Goal: Information Seeking & Learning: Learn about a topic

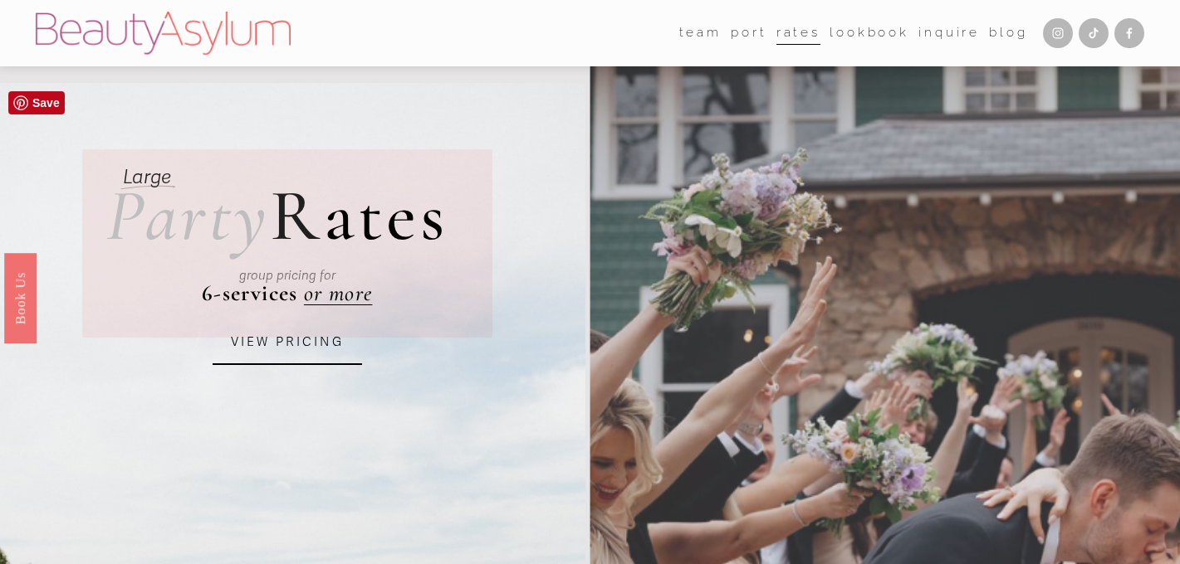
click at [309, 341] on link "VIEW PRICING" at bounding box center [287, 342] width 149 height 45
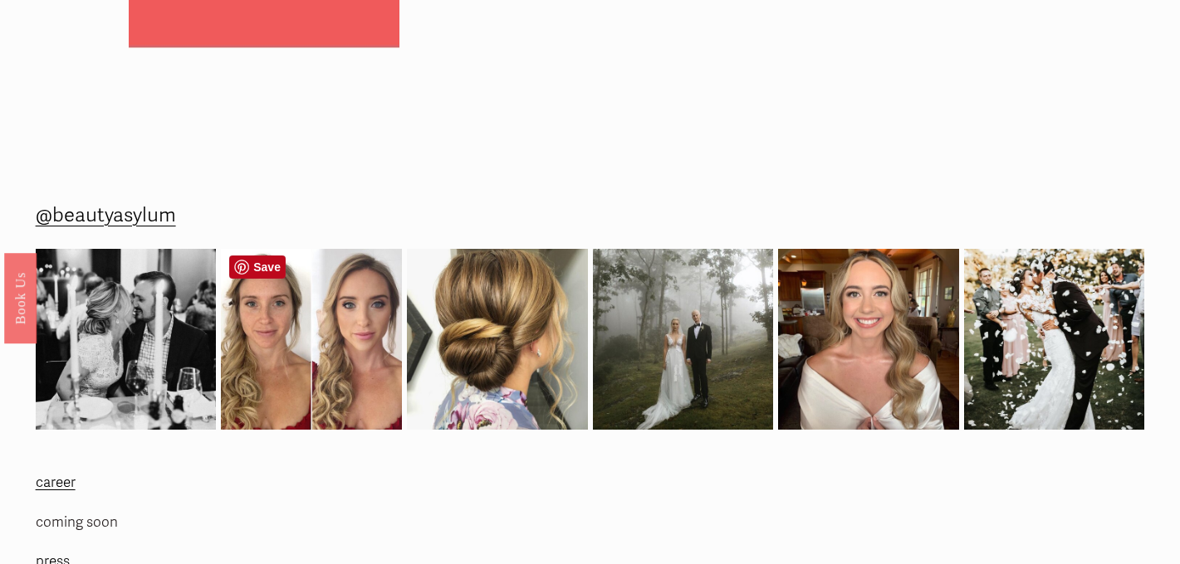
scroll to position [2343, 0]
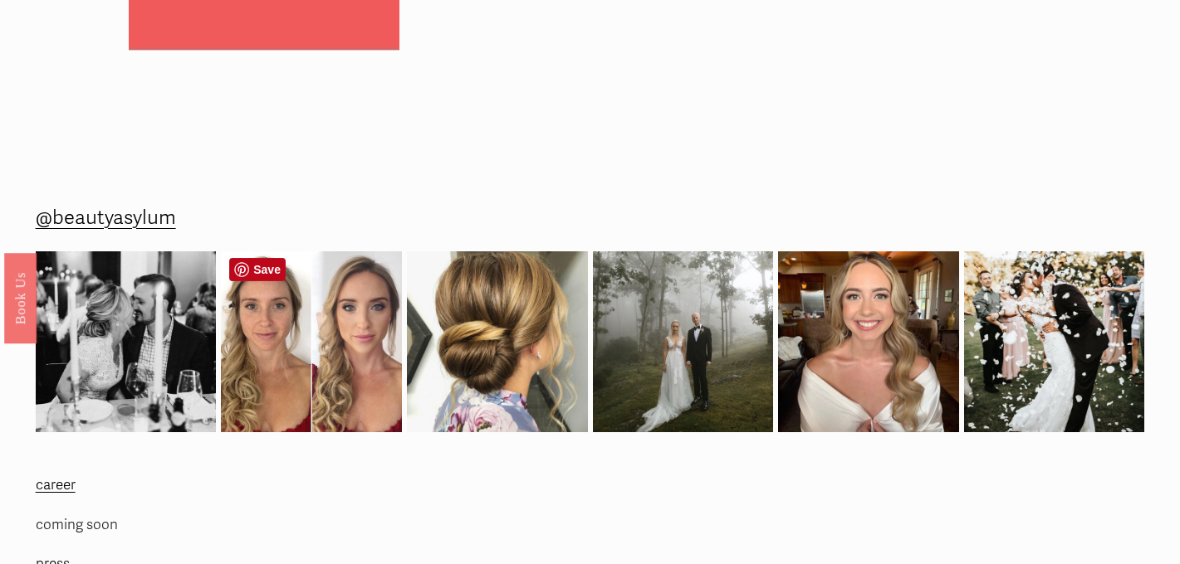
click at [299, 362] on img at bounding box center [311, 342] width 181 height 181
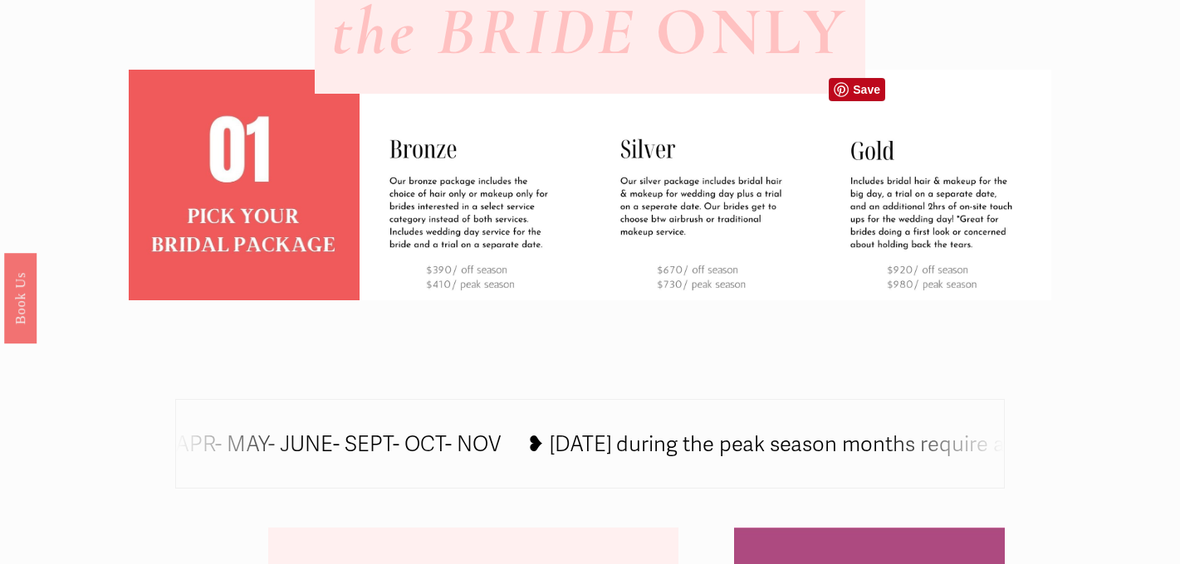
scroll to position [584, 0]
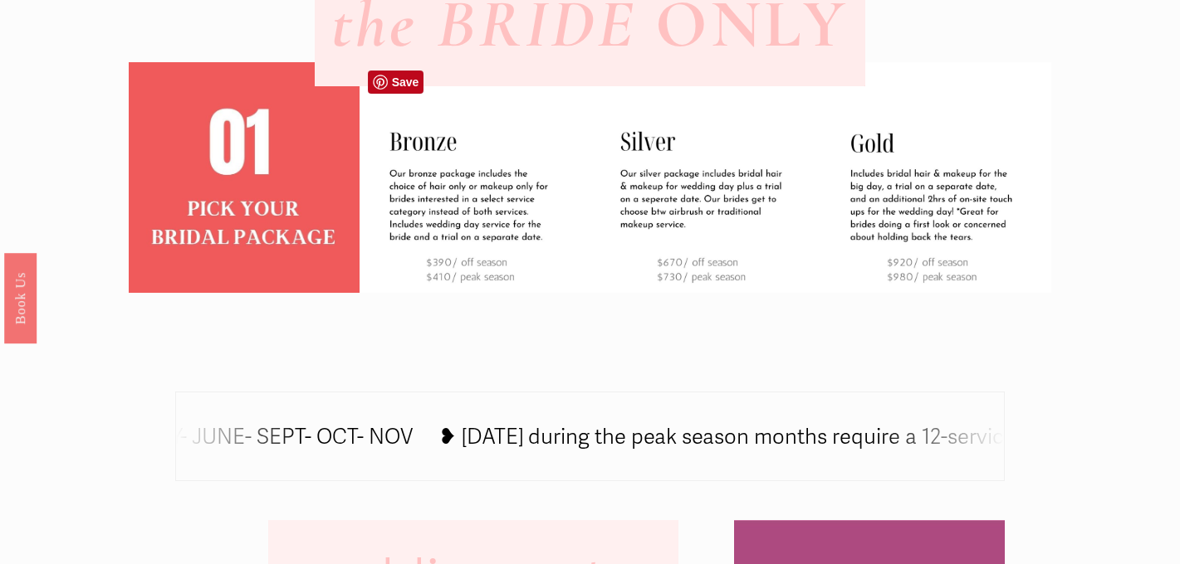
click at [455, 224] on img at bounding box center [474, 177] width 231 height 231
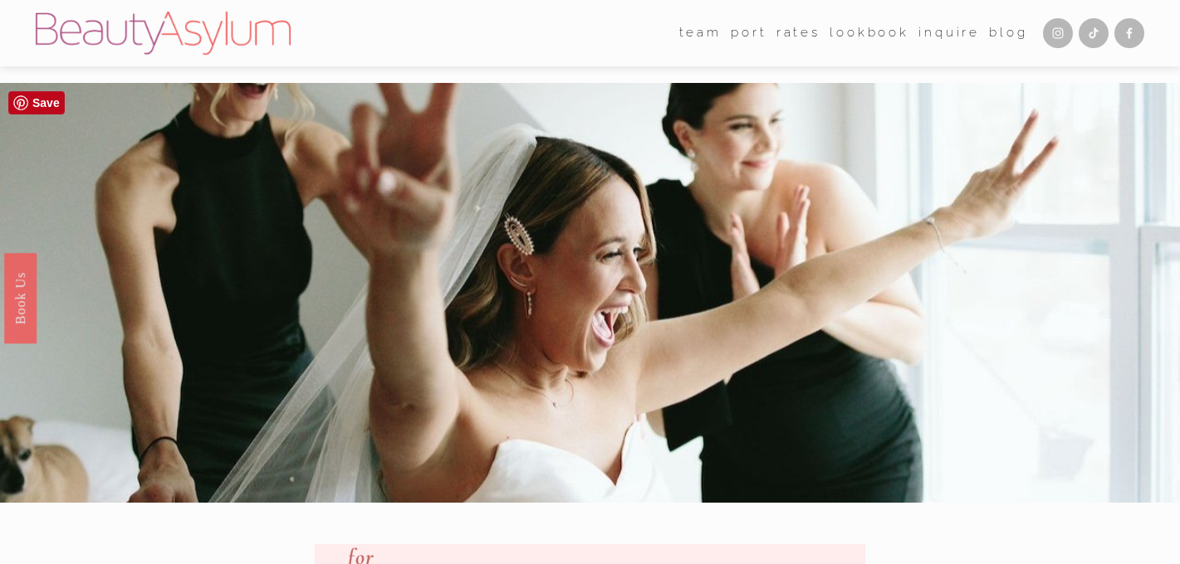
scroll to position [0, 0]
click at [807, 35] on link "Rates" at bounding box center [798, 34] width 44 height 26
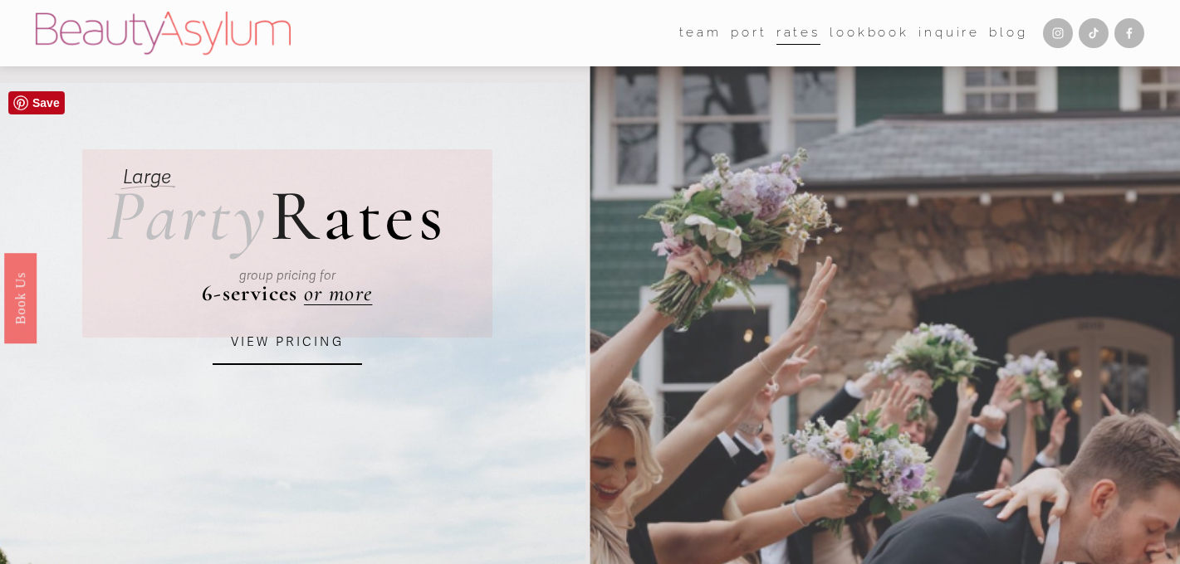
click at [297, 344] on link "VIEW PRICING" at bounding box center [287, 342] width 149 height 45
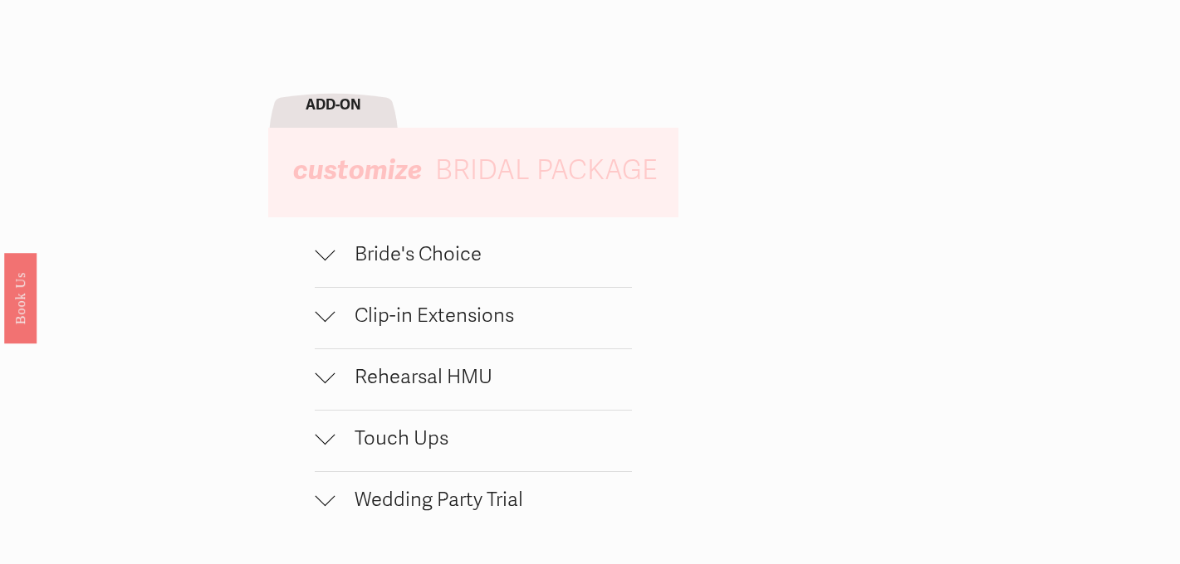
scroll to position [1459, 0]
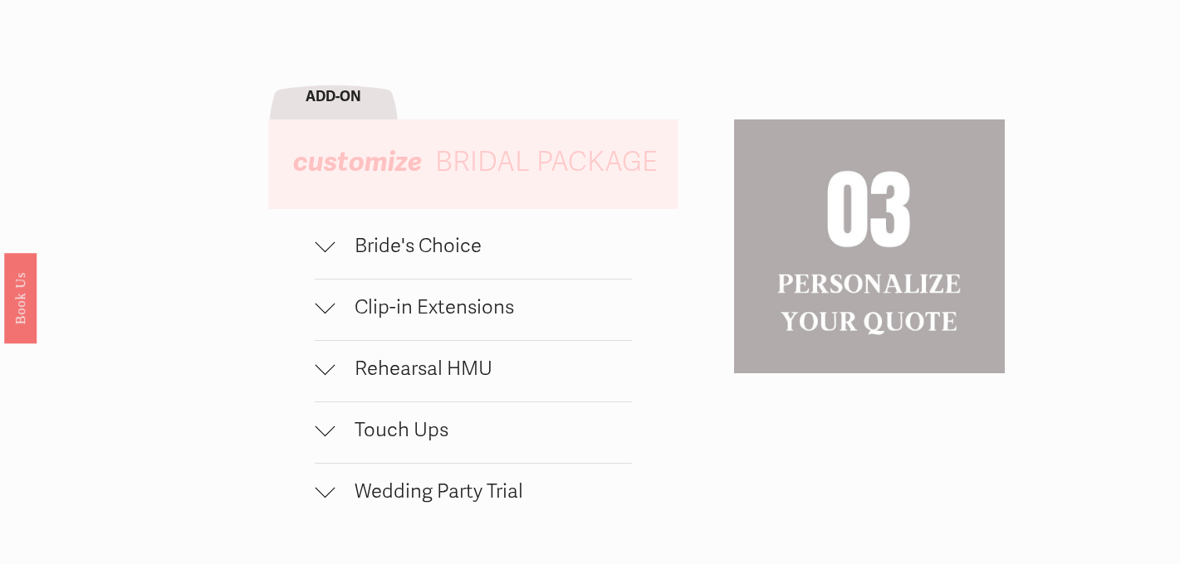
click at [387, 254] on span "Bride's Choice" at bounding box center [483, 246] width 297 height 24
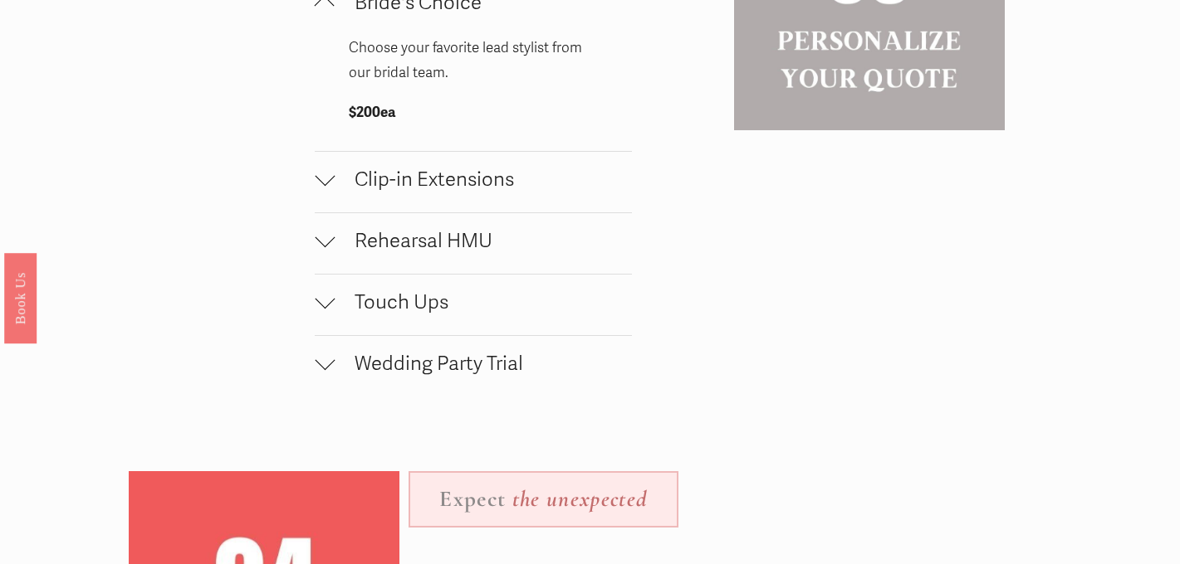
scroll to position [1733, 0]
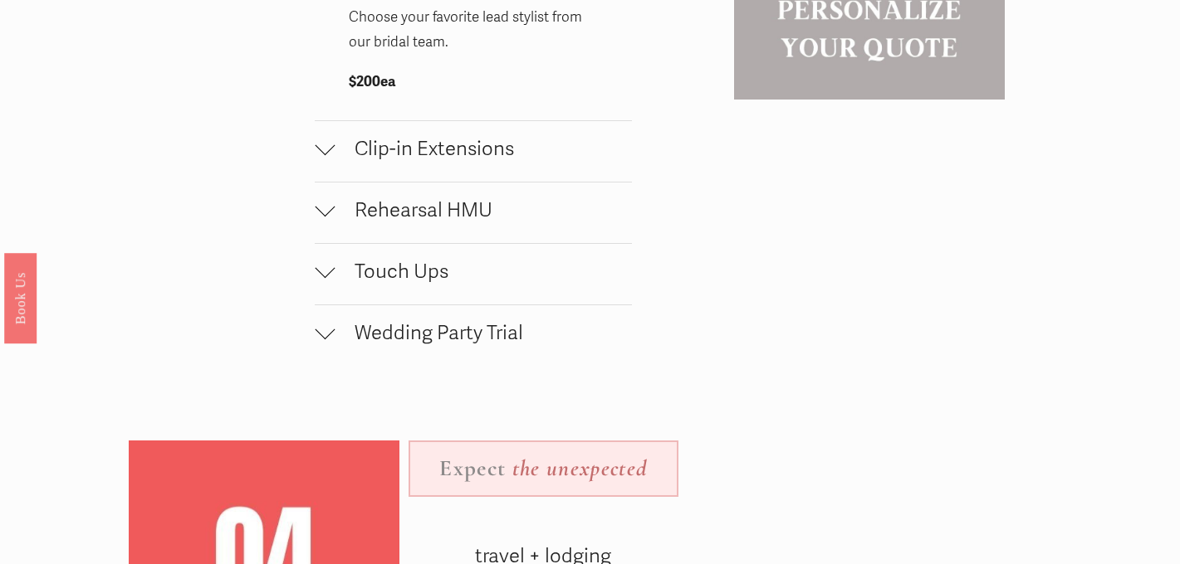
click at [388, 332] on span "Wedding Party Trial" at bounding box center [483, 333] width 297 height 24
